Goal: Task Accomplishment & Management: Manage account settings

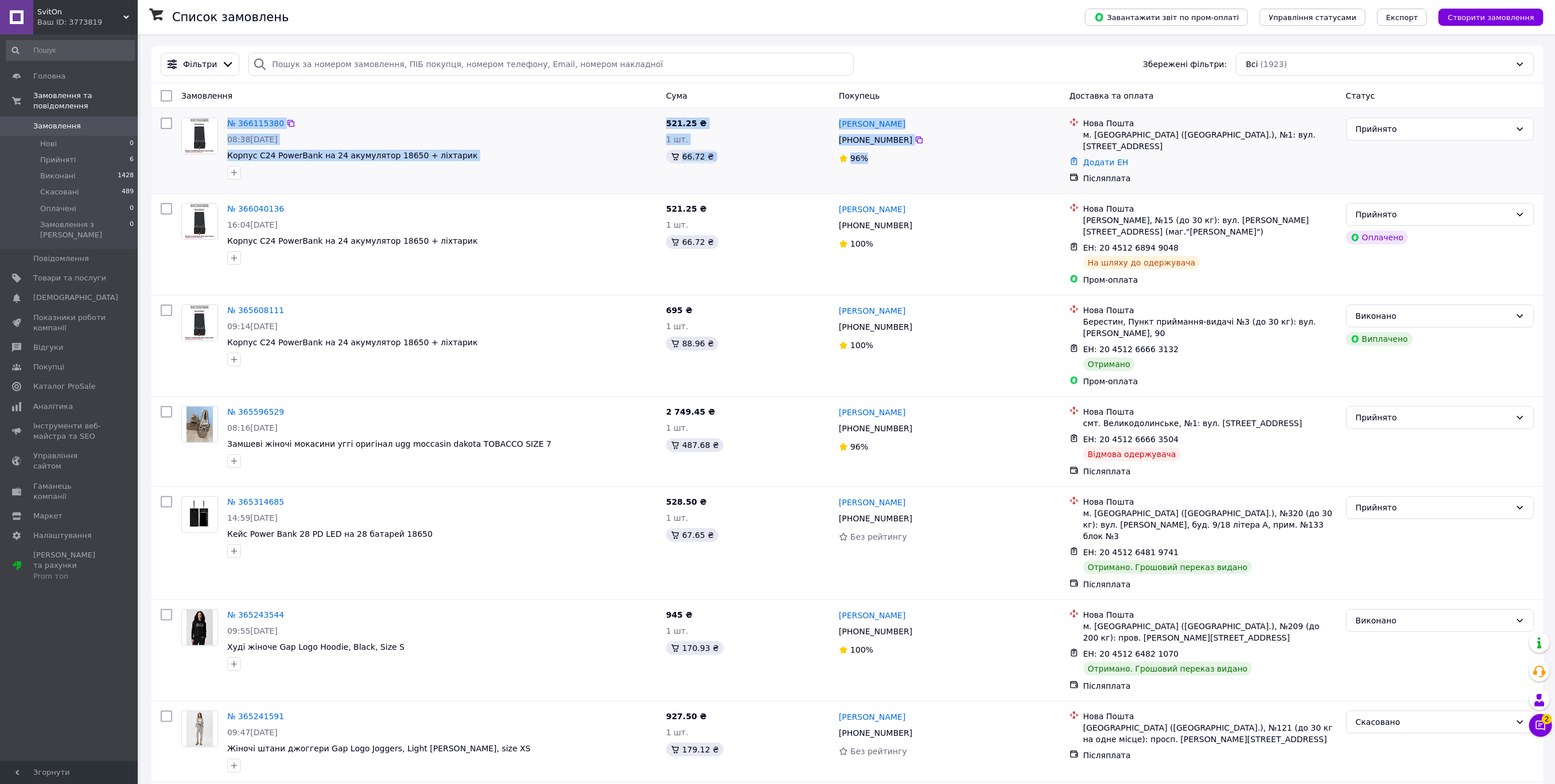
drag, startPoint x: 221, startPoint y: 120, endPoint x: 926, endPoint y: 157, distance: 706.0
click at [926, 157] on div "№ 366115380 08:38[DATE] Корпус C24 PowerBank на 24 акумулятор 18650 + ліхтарик …" at bounding box center [848, 151] width 1383 height 76
click at [89, 640] on div "Головна Замовлення та повідомлення Замовлення 0 Нові 0 Прийняті 6 Виконані 1428…" at bounding box center [70, 399] width 140 height 729
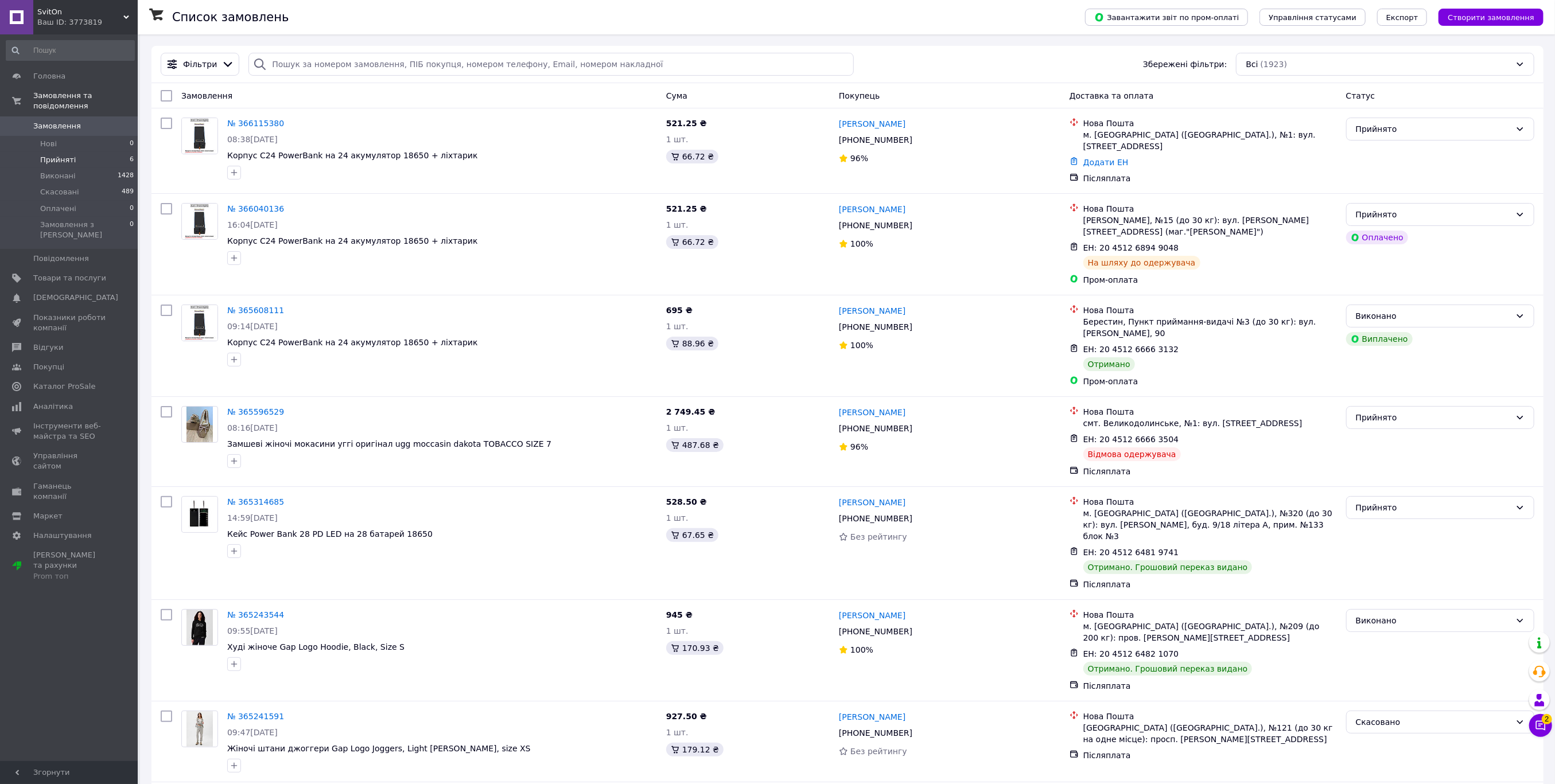
click at [84, 152] on li "Прийняті 6" at bounding box center [70, 160] width 140 height 16
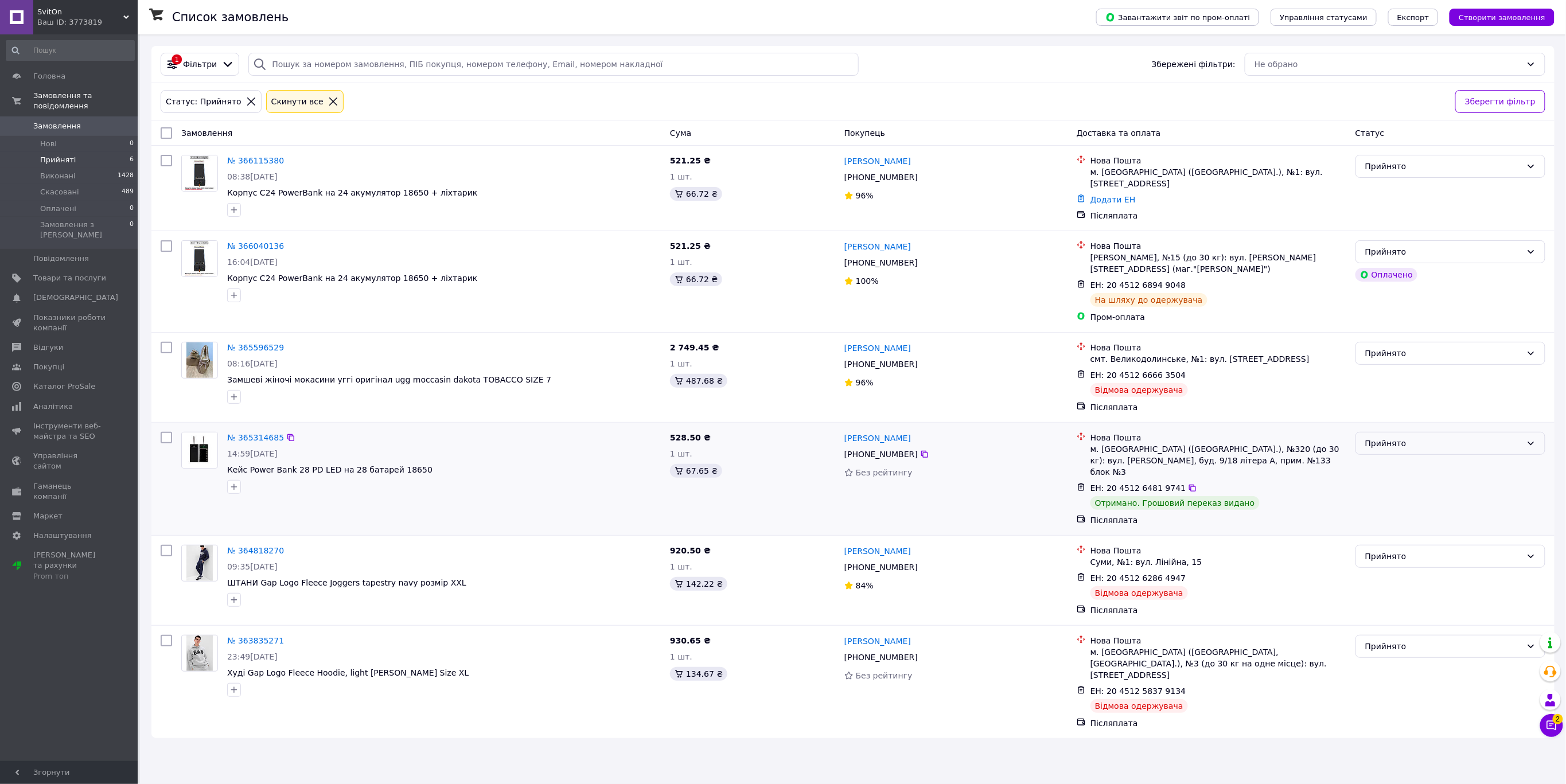
click at [1425, 437] on div "Прийнято" at bounding box center [1444, 443] width 157 height 13
click at [1392, 459] on li "Виконано" at bounding box center [1450, 464] width 188 height 21
click at [46, 342] on span "Відгуки" at bounding box center [48, 347] width 30 height 10
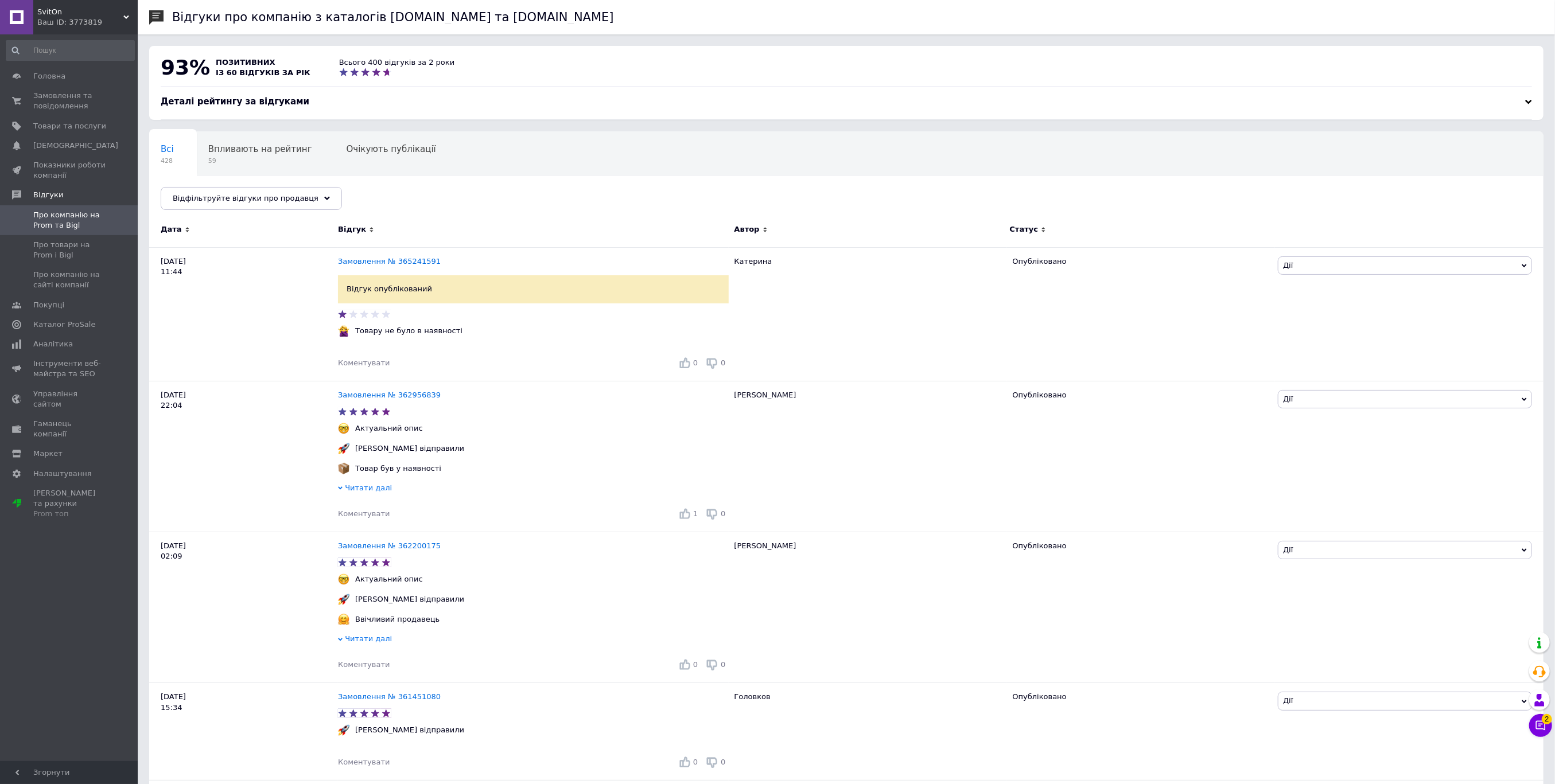
click at [1541, 725] on icon at bounding box center [1540, 725] width 12 height 12
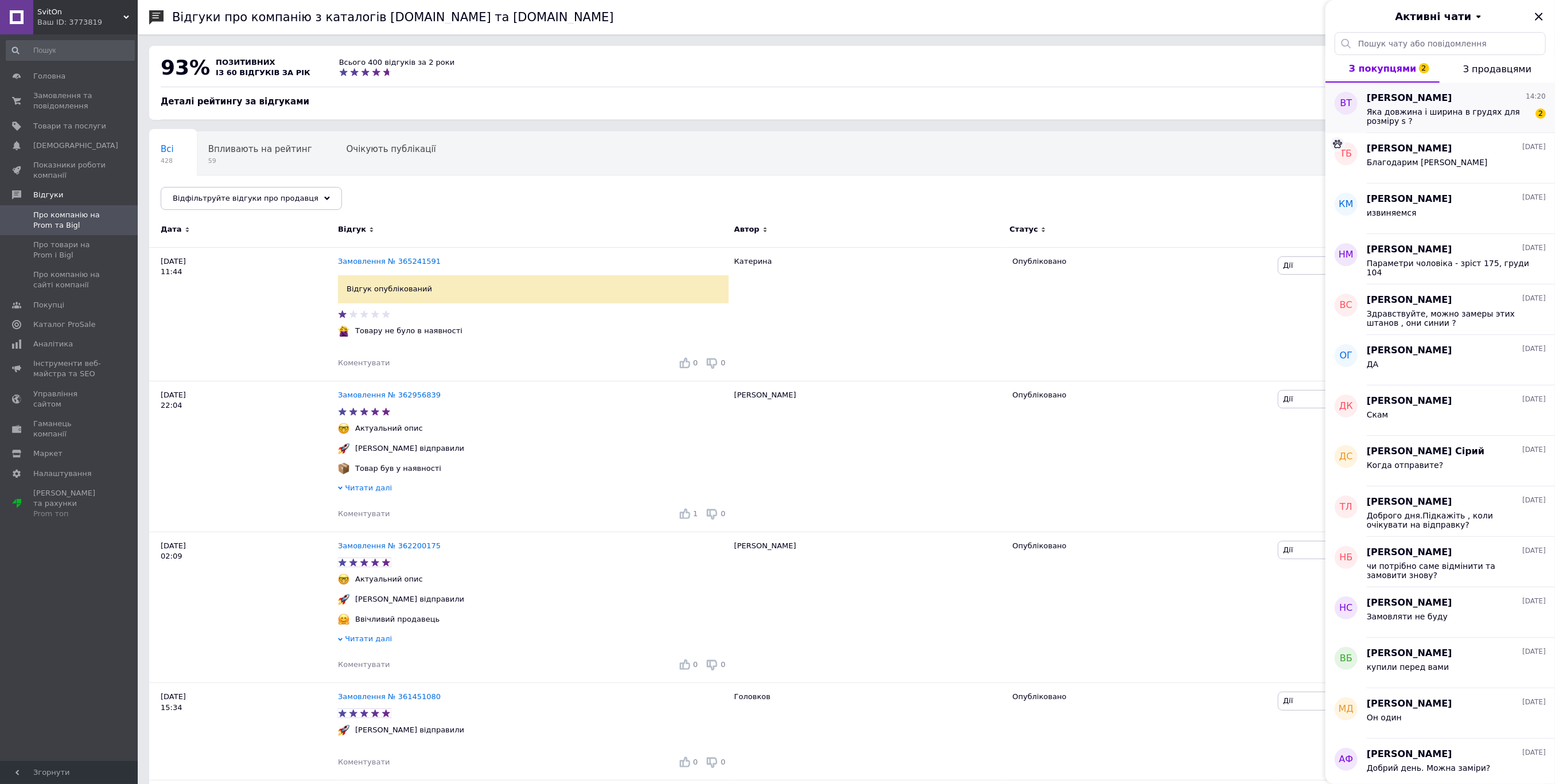
click at [1475, 112] on span "Яка довжина і ширина в грудях для розміру s ?" at bounding box center [1449, 116] width 163 height 18
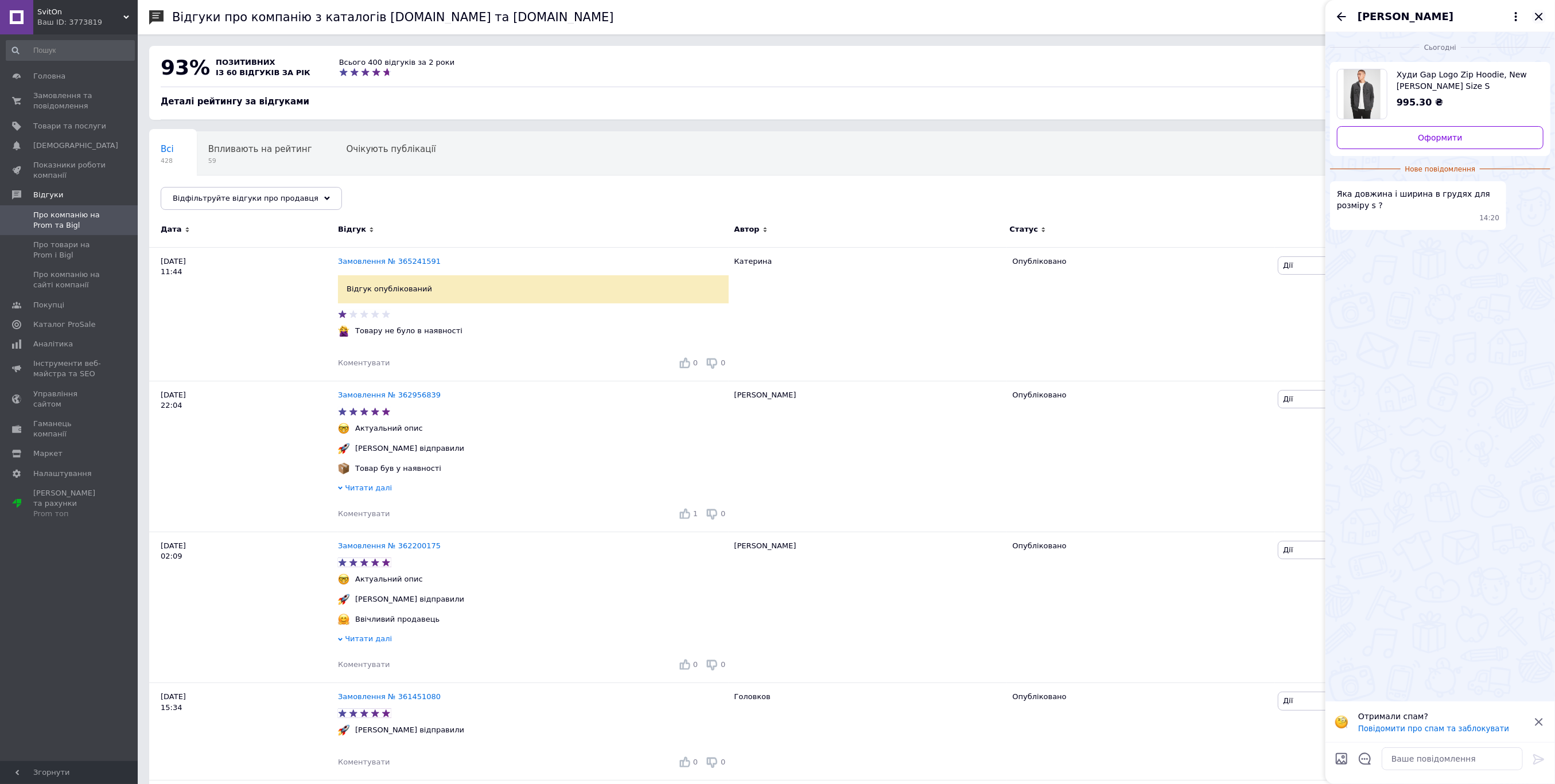
click at [1536, 14] on icon "Закрити" at bounding box center [1539, 16] width 7 height 7
